Goal: Task Accomplishment & Management: Use online tool/utility

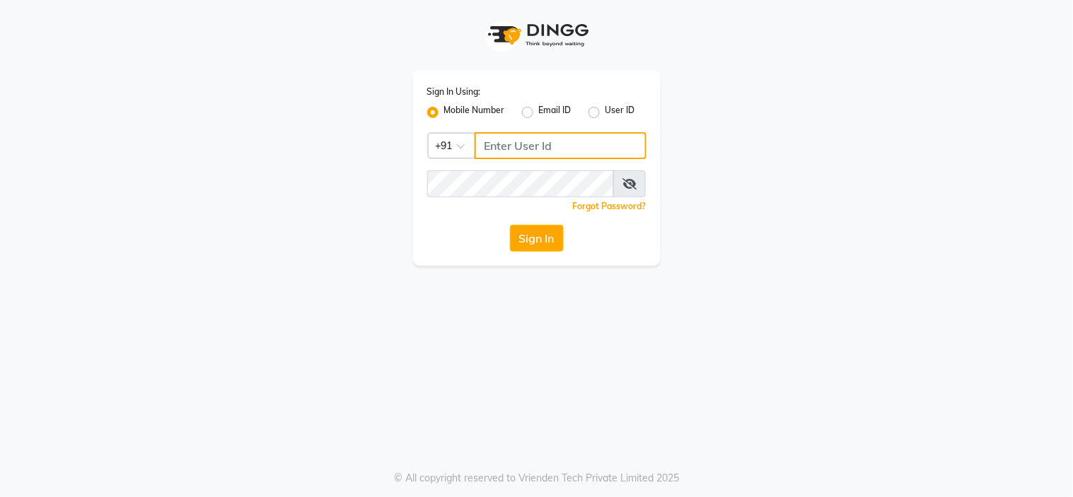
click at [482, 145] on input "Username" at bounding box center [561, 145] width 172 height 27
type input "8050427757"
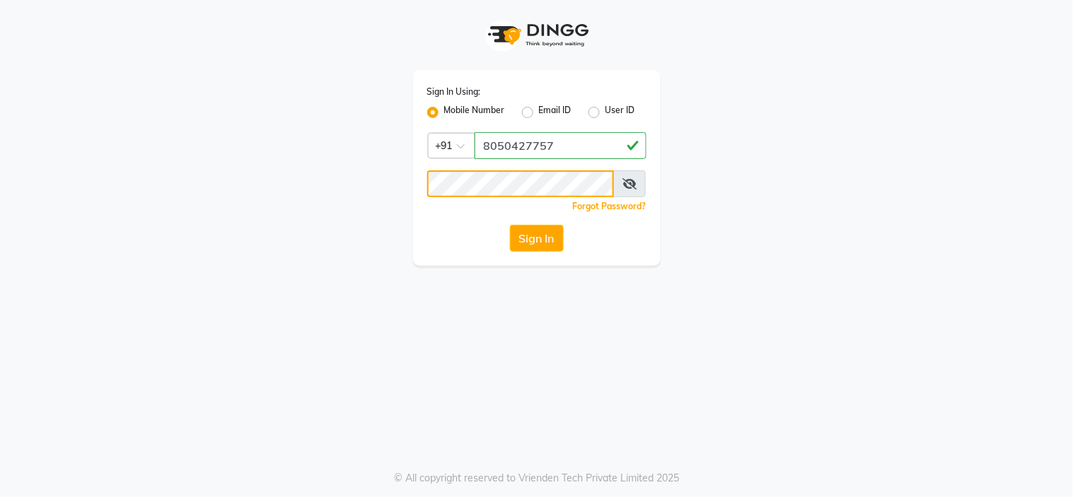
click at [510, 225] on button "Sign In" at bounding box center [537, 238] width 54 height 27
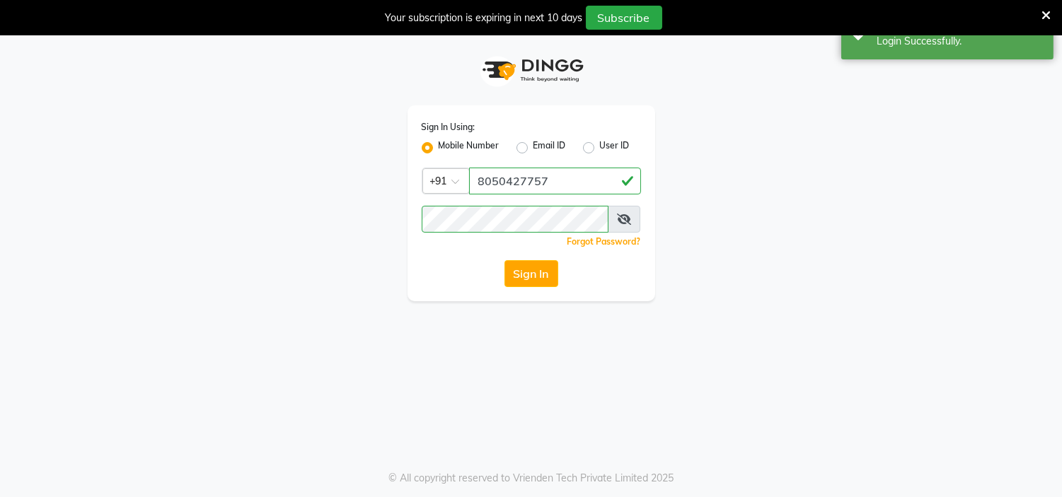
select select "service"
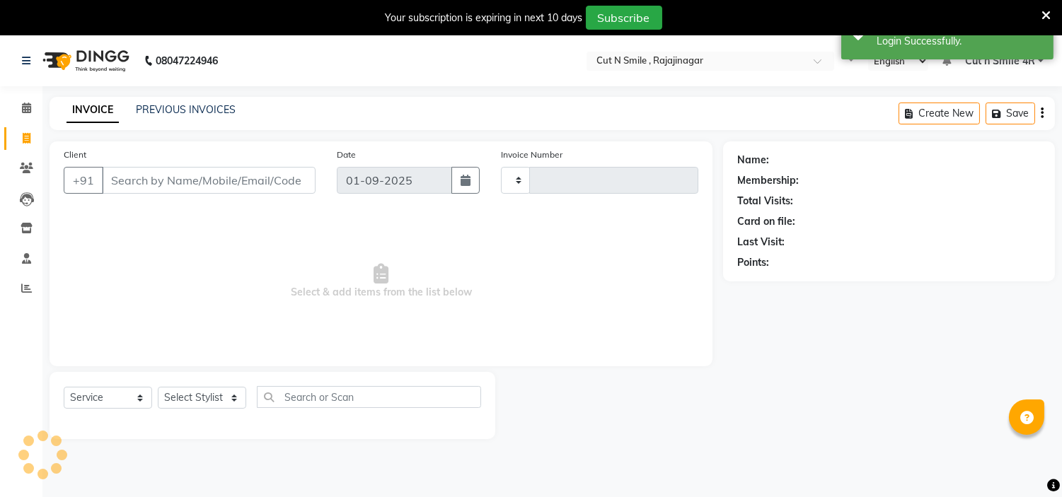
type input "124"
select select "7187"
